Goal: Information Seeking & Learning: Learn about a topic

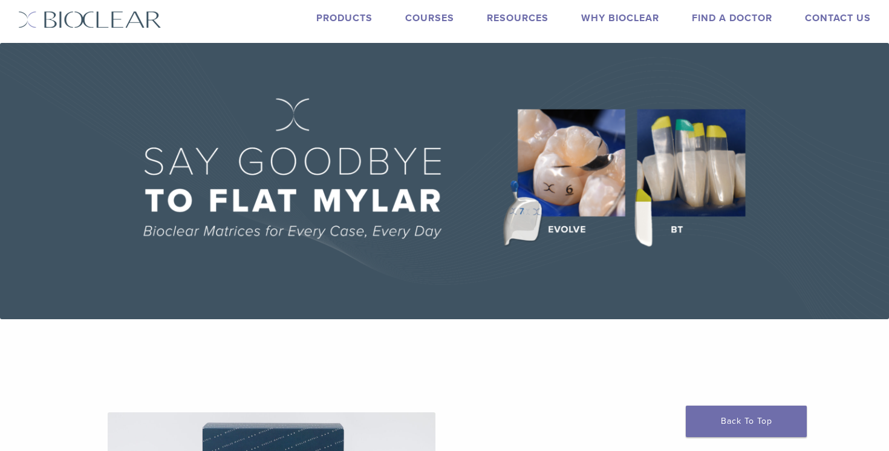
scroll to position [27, 0]
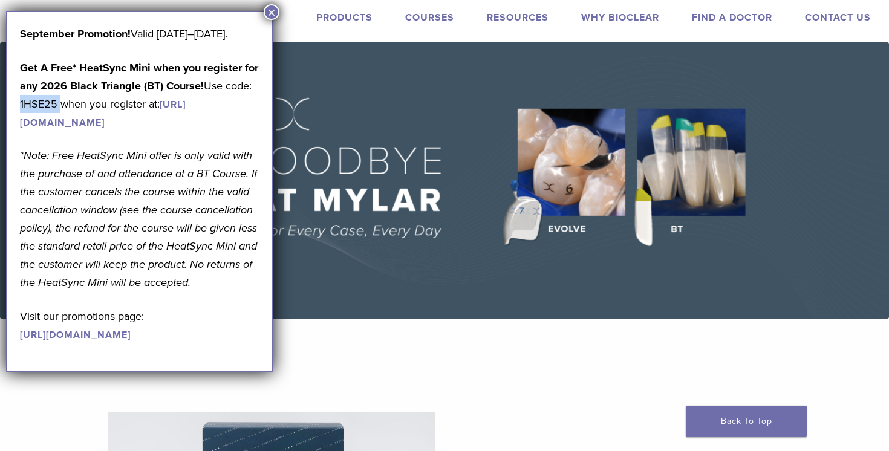
drag, startPoint x: 58, startPoint y: 118, endPoint x: 19, endPoint y: 121, distance: 39.4
click at [19, 121] on div "September Promotion! Valid September 1–30, 2025. Get A Free* HeatSync Mini when…" at bounding box center [139, 191] width 267 height 361
click at [48, 124] on p "Get A Free* HeatSync Mini when you register for any 2026 Black Triangle (BT) Co…" at bounding box center [139, 95] width 239 height 73
drag, startPoint x: 22, startPoint y: 122, endPoint x: 56, endPoint y: 120, distance: 33.9
click at [56, 120] on p "Get A Free* HeatSync Mini when you register for any 2026 Black Triangle (BT) Co…" at bounding box center [139, 95] width 239 height 73
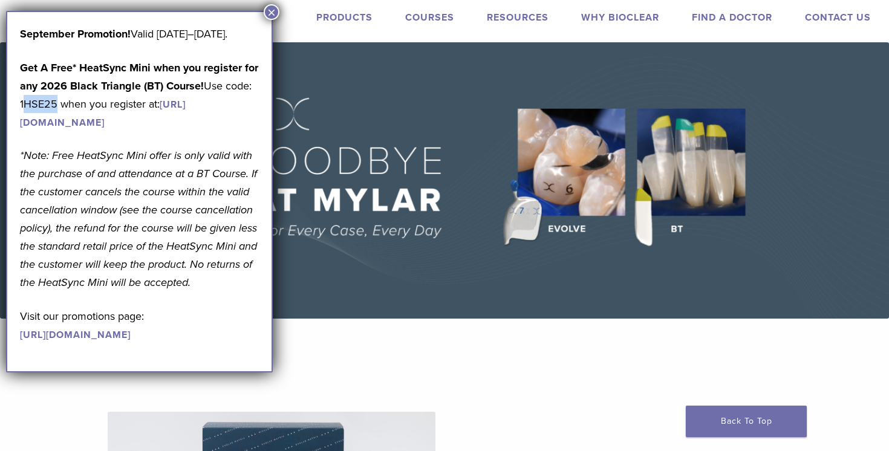
click at [56, 123] on p "Get A Free* HeatSync Mini when you register for any 2026 Black Triangle (BT) Co…" at bounding box center [139, 95] width 239 height 73
drag, startPoint x: 56, startPoint y: 123, endPoint x: 11, endPoint y: 125, distance: 44.8
click at [11, 125] on div "September Promotion! Valid September 1–30, 2025. Get A Free* HeatSync Mini when…" at bounding box center [139, 191] width 267 height 361
copy p "1HSE25"
click at [270, 22] on div "September Promotion! Valid September 1–30, 2025. Get A Free* HeatSync Mini when…" at bounding box center [139, 191] width 267 height 361
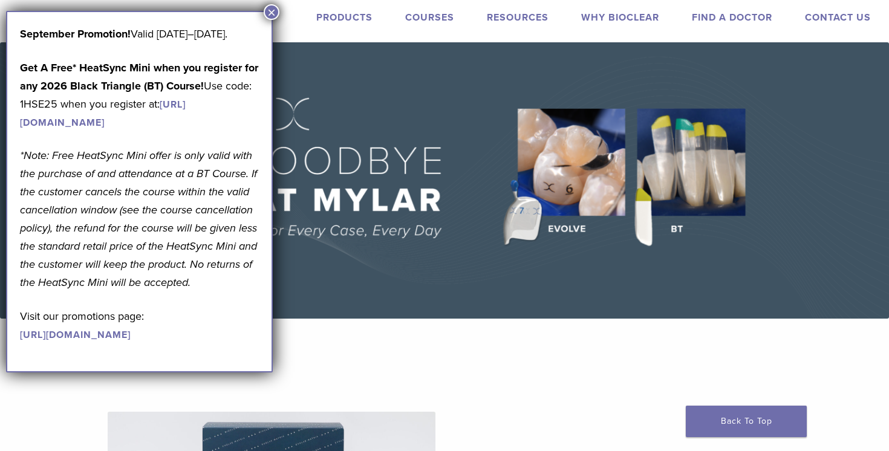
click at [268, 11] on button "×" at bounding box center [272, 12] width 16 height 16
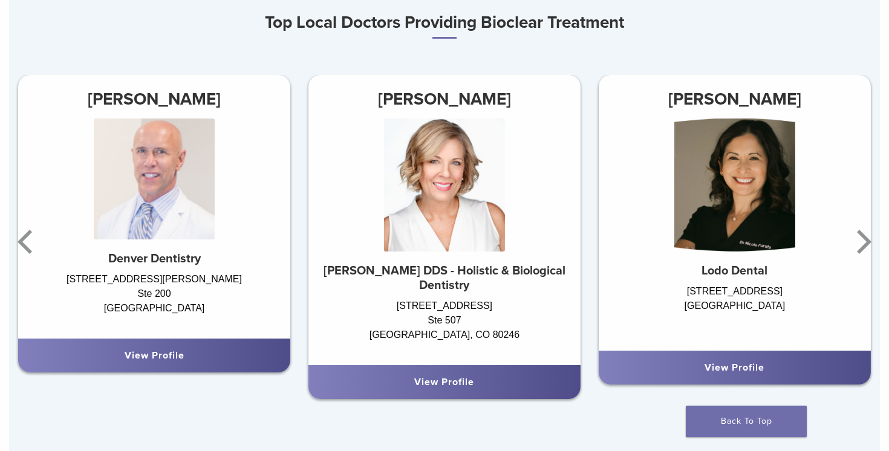
scroll to position [726, 0]
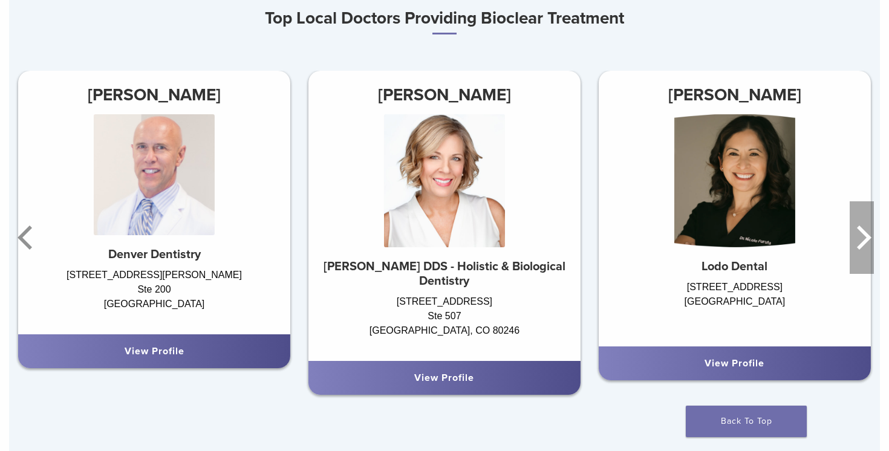
click at [858, 241] on icon "Next" at bounding box center [861, 237] width 24 height 73
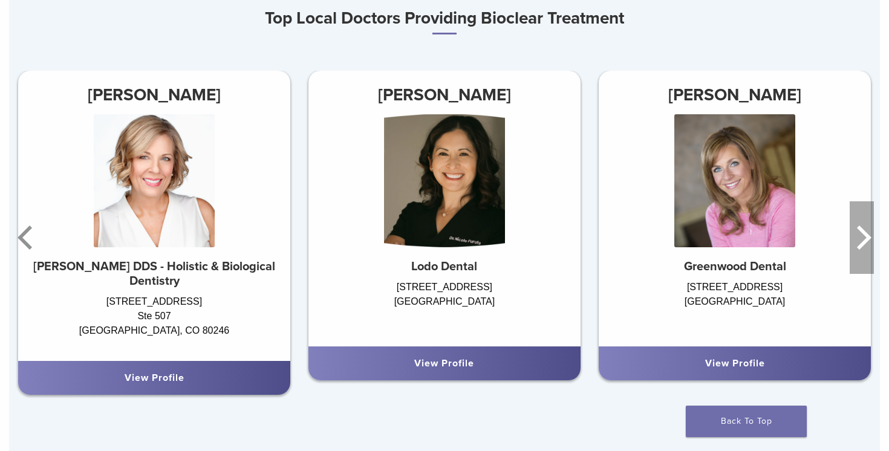
click at [858, 241] on icon "Next" at bounding box center [861, 237] width 24 height 73
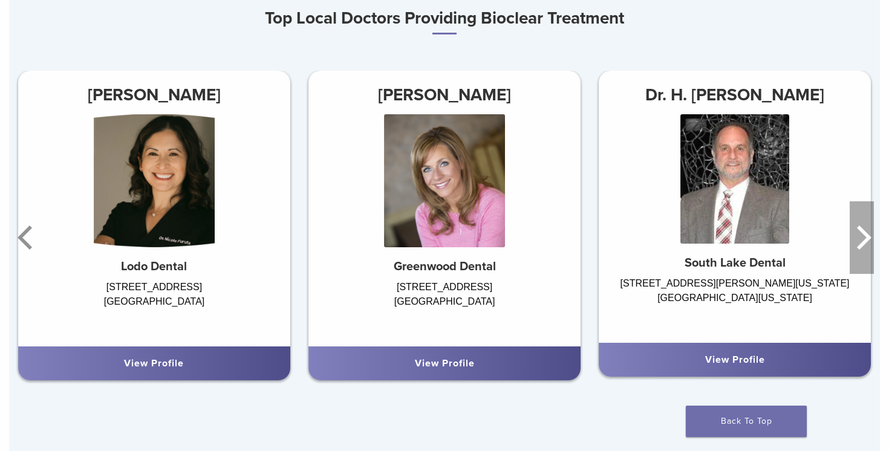
click at [858, 241] on icon "Next" at bounding box center [861, 237] width 24 height 73
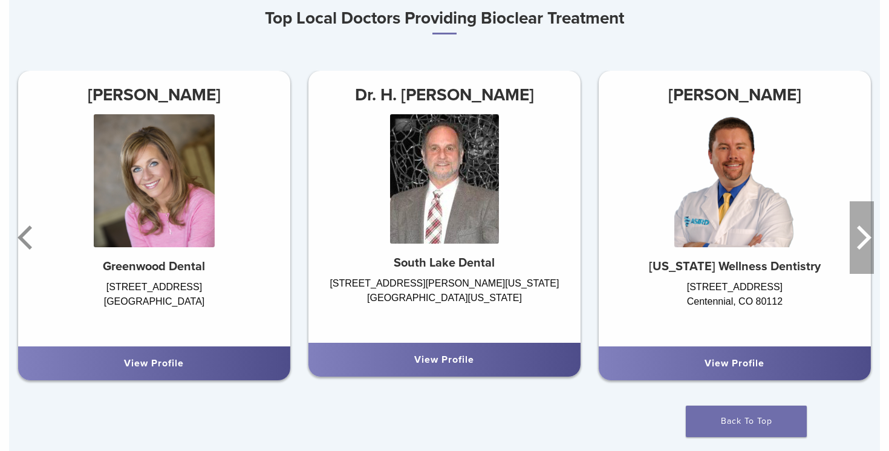
click at [858, 241] on icon "Next" at bounding box center [861, 237] width 24 height 73
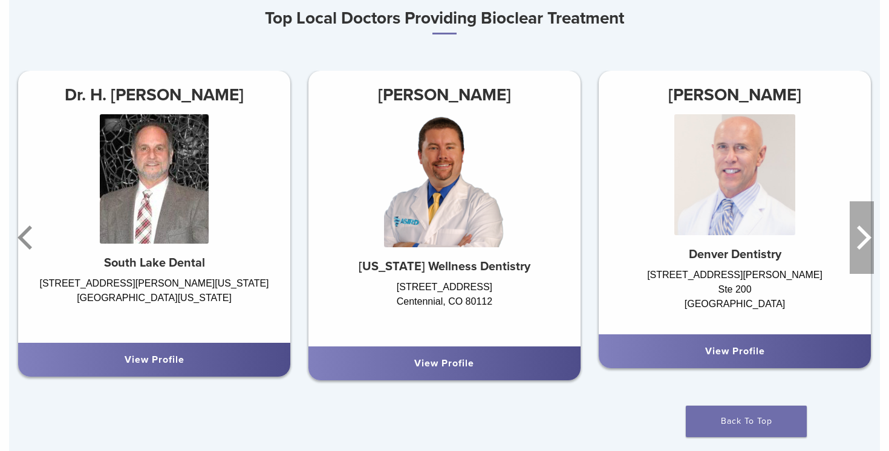
click at [858, 241] on icon "Next" at bounding box center [861, 237] width 24 height 73
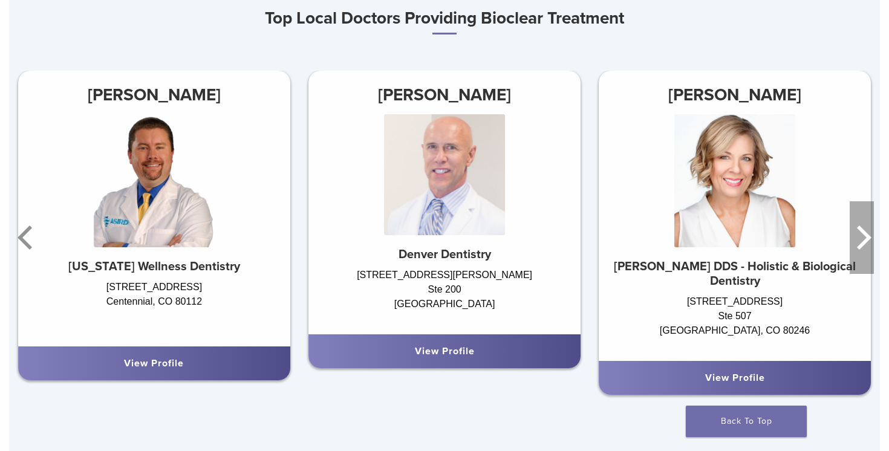
click at [858, 241] on icon "Next" at bounding box center [861, 237] width 24 height 73
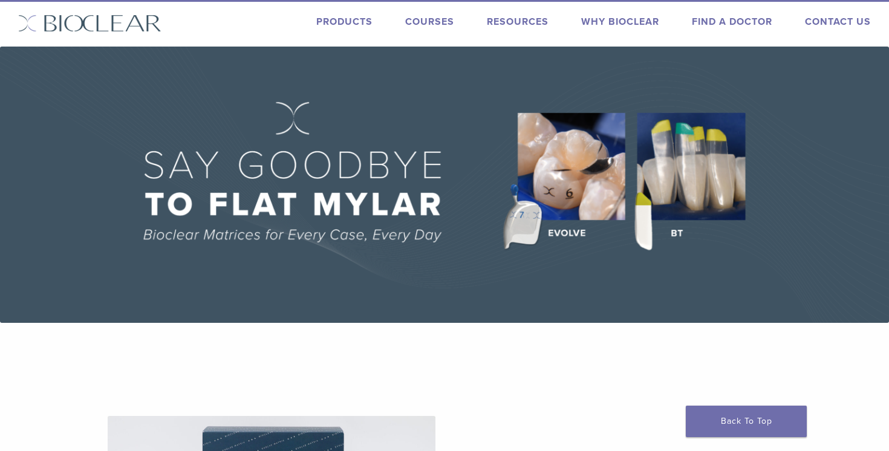
scroll to position [0, 0]
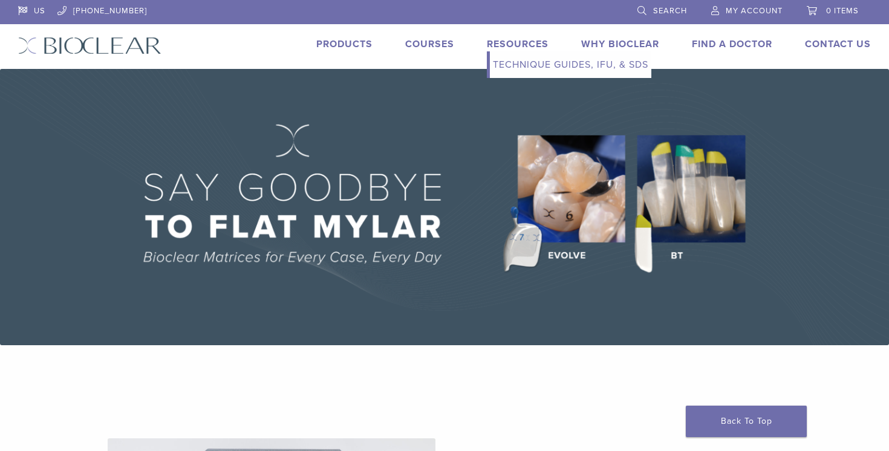
click at [524, 68] on link "Technique Guides, IFU, & SDS" at bounding box center [570, 64] width 161 height 27
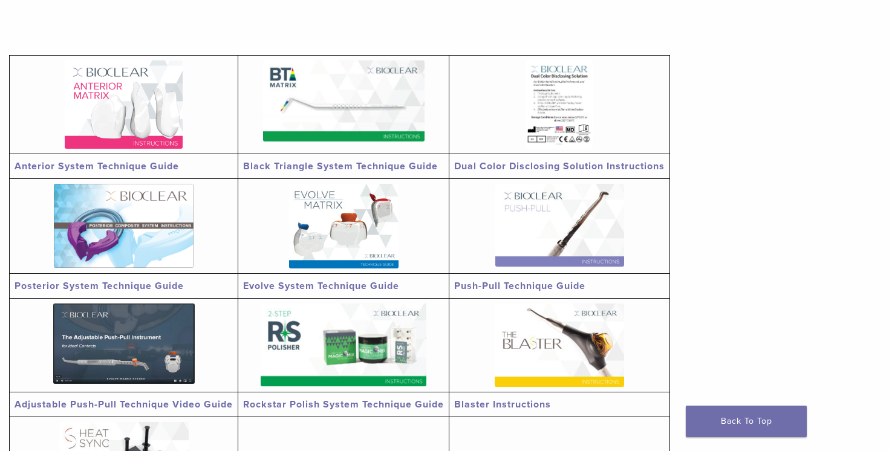
scroll to position [222, 0]
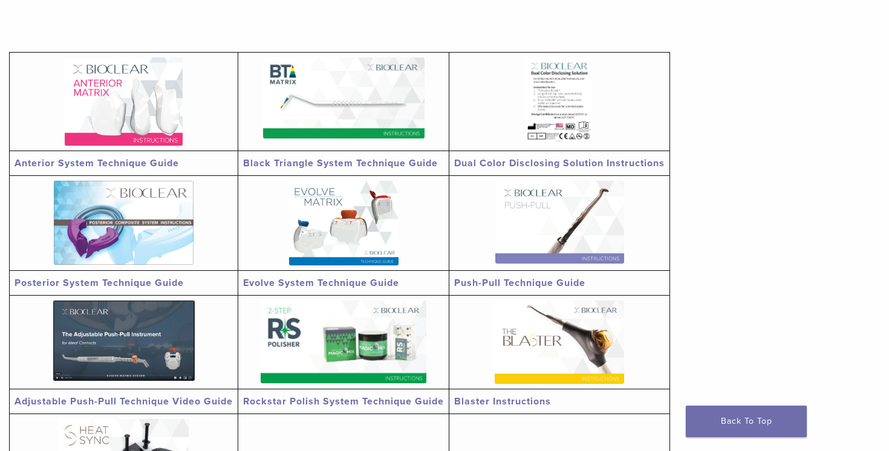
click at [157, 115] on img at bounding box center [124, 101] width 118 height 88
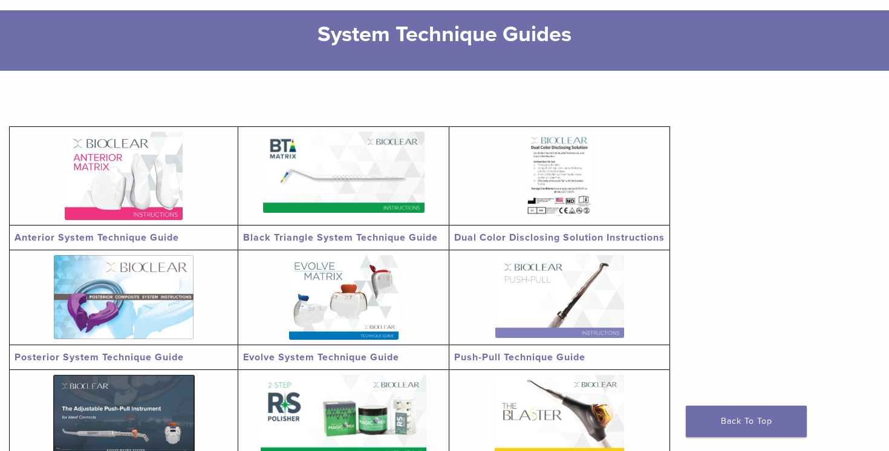
scroll to position [0, 0]
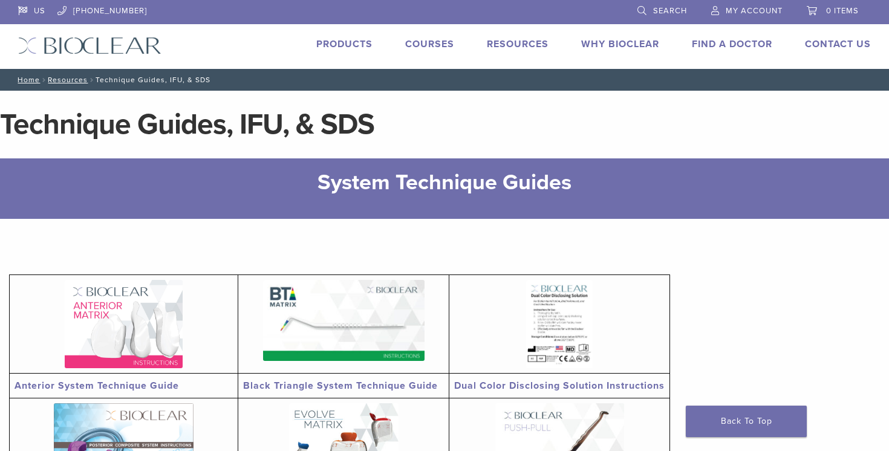
click at [427, 44] on link "Courses" at bounding box center [429, 44] width 49 height 12
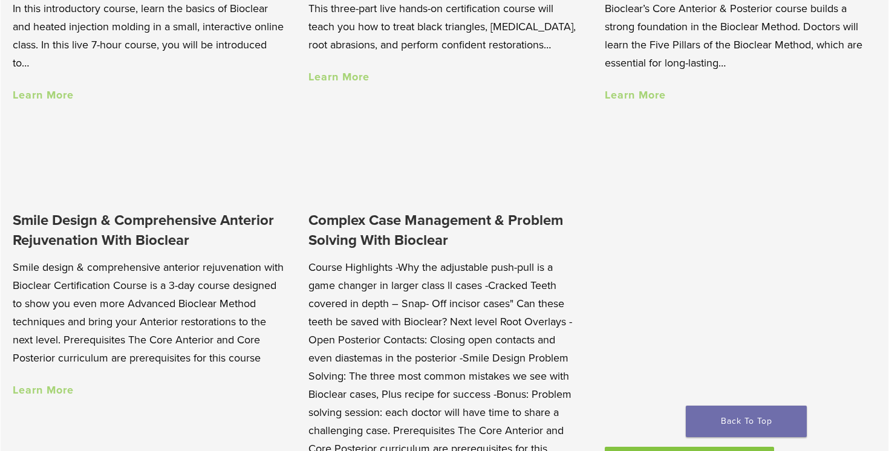
scroll to position [1024, 0]
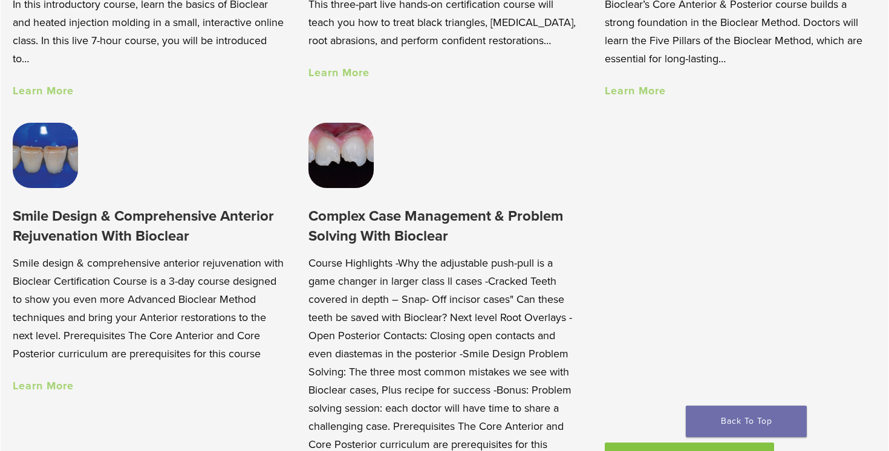
click at [444, 261] on p "Course Highlights -Why the adjustable push-pull is a game changer in larger cla…" at bounding box center [444, 372] width 272 height 236
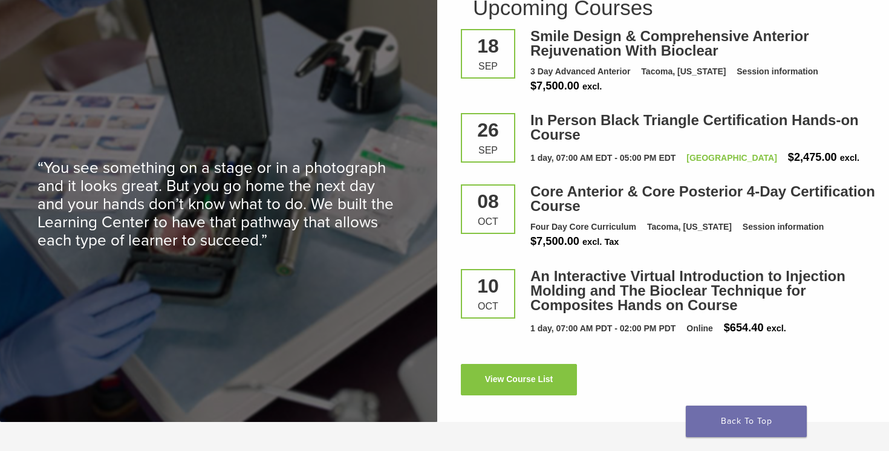
scroll to position [1650, 0]
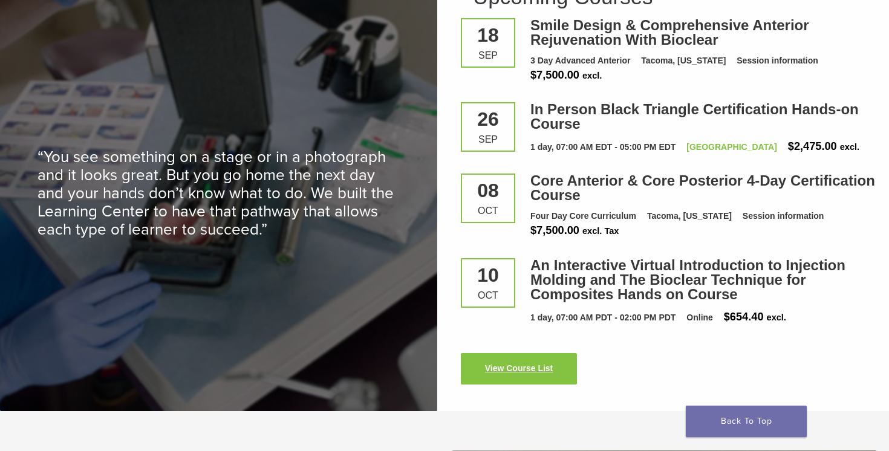
click at [499, 370] on link "View Course List" at bounding box center [519, 368] width 116 height 31
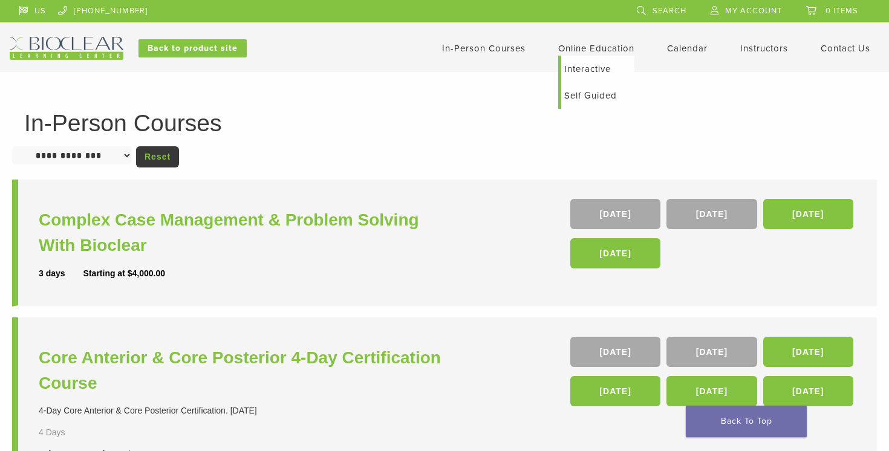
click at [569, 48] on link "Online Education" at bounding box center [596, 48] width 76 height 11
click at [582, 95] on link "Self Guided" at bounding box center [597, 95] width 73 height 27
